Goal: Information Seeking & Learning: Learn about a topic

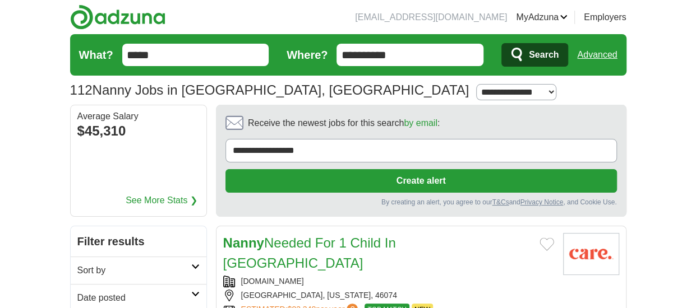
click at [168, 52] on input "*****" at bounding box center [195, 55] width 147 height 22
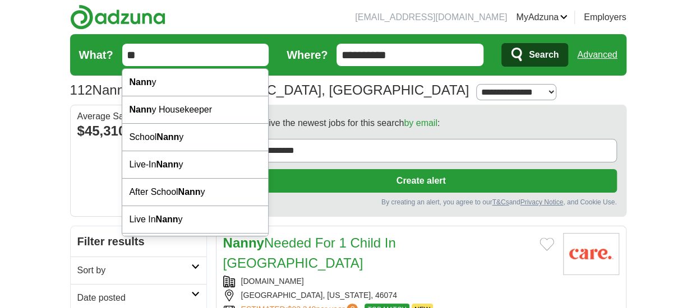
type input "*"
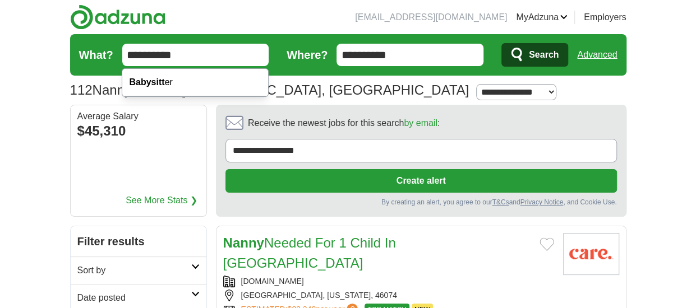
click at [501, 43] on button "Search" at bounding box center [534, 55] width 67 height 24
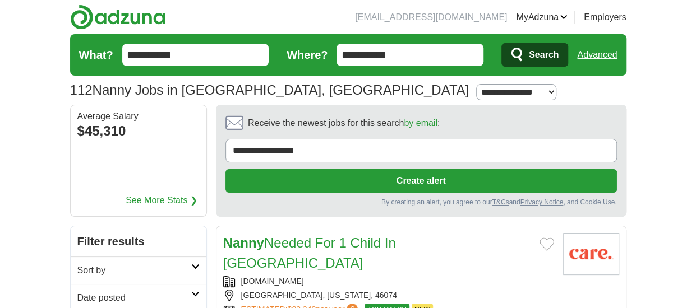
type input "**********"
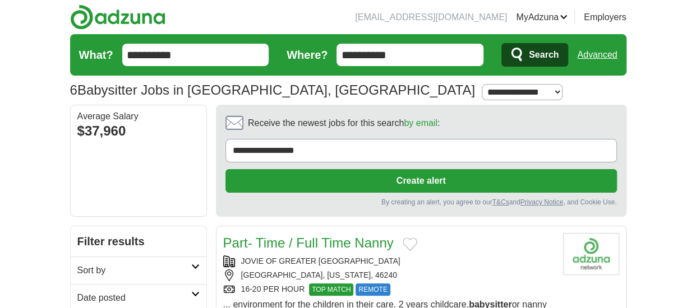
click at [539, 58] on span "Search" at bounding box center [544, 55] width 30 height 22
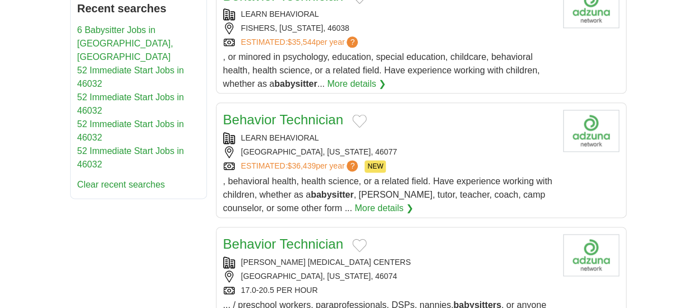
scroll to position [561, 0]
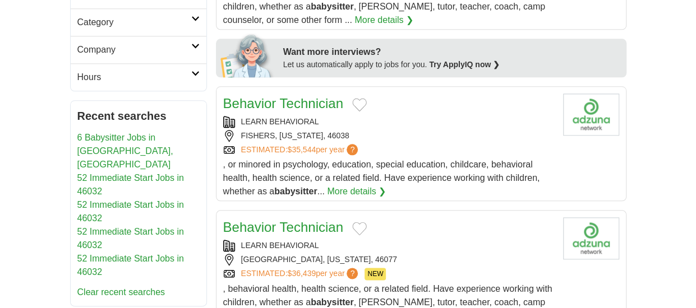
click at [117, 133] on link "6 Babysitter Jobs in Carmel, IN" at bounding box center [125, 151] width 96 height 36
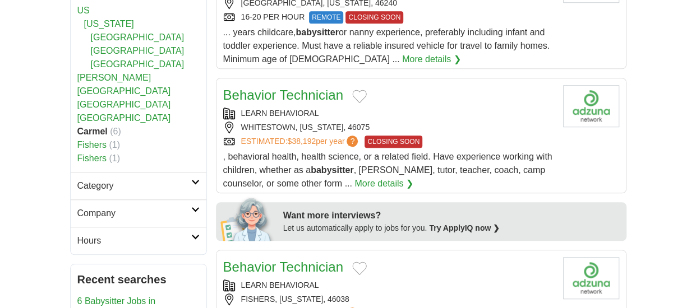
scroll to position [561, 0]
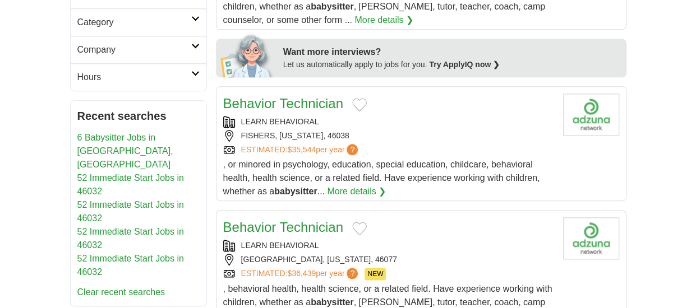
click at [135, 173] on link "52 Immediate Start Jobs in 46032" at bounding box center [130, 184] width 107 height 23
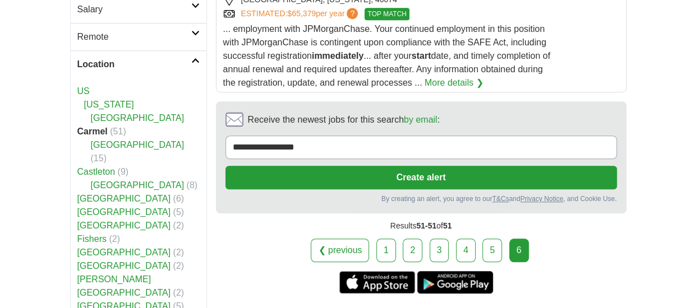
scroll to position [392, 0]
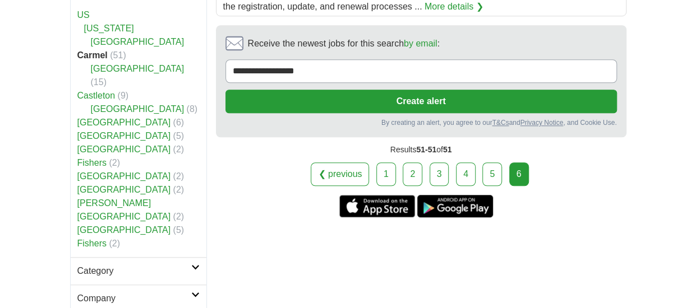
click at [385, 163] on link "1" at bounding box center [386, 175] width 20 height 24
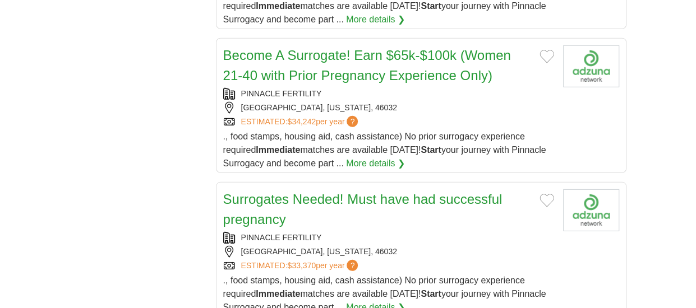
scroll to position [1682, 0]
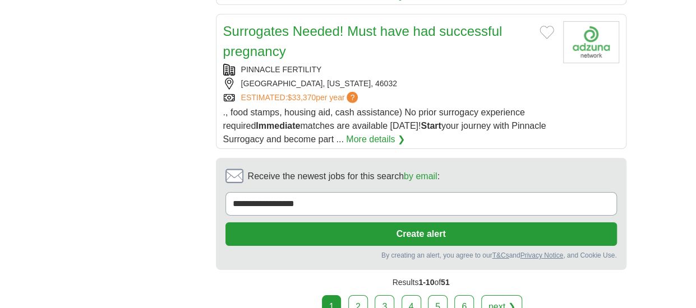
click at [361, 295] on link "2" at bounding box center [358, 307] width 20 height 24
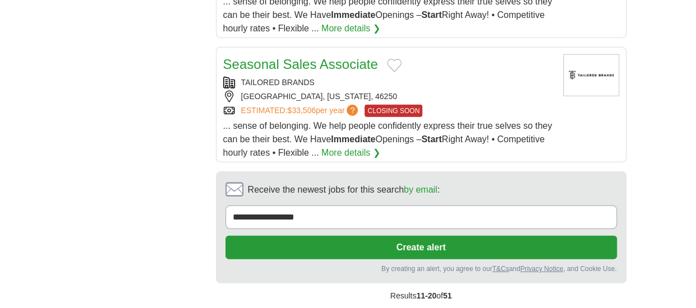
scroll to position [1514, 0]
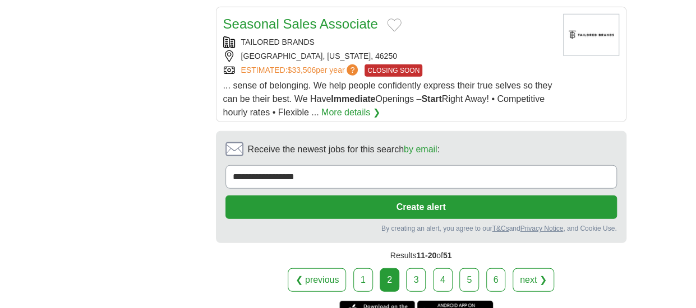
click at [415, 269] on link "3" at bounding box center [416, 281] width 20 height 24
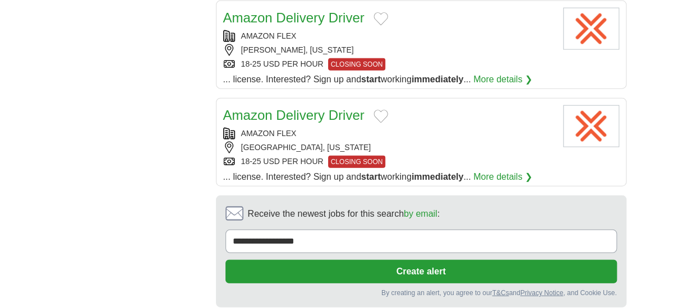
scroll to position [1346, 0]
